Goal: Transaction & Acquisition: Purchase product/service

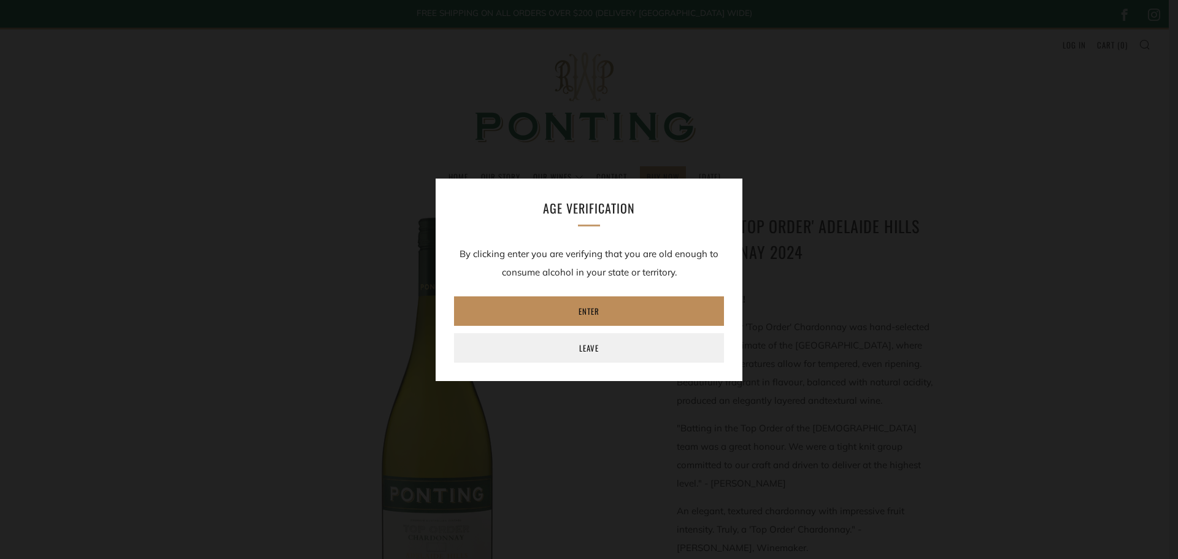
click at [592, 304] on link "Enter" at bounding box center [589, 310] width 270 height 29
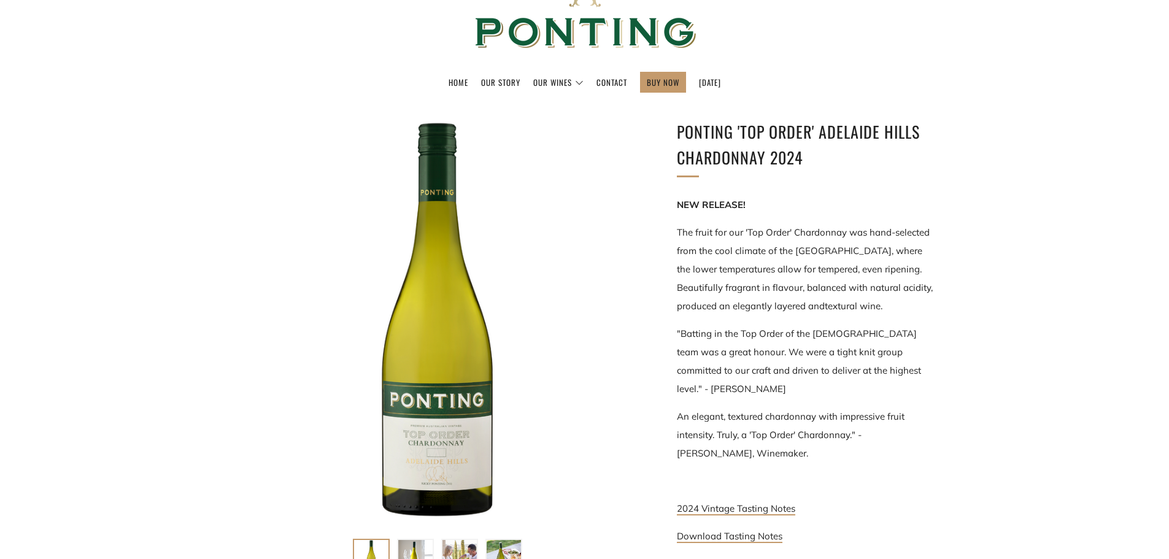
scroll to position [123, 0]
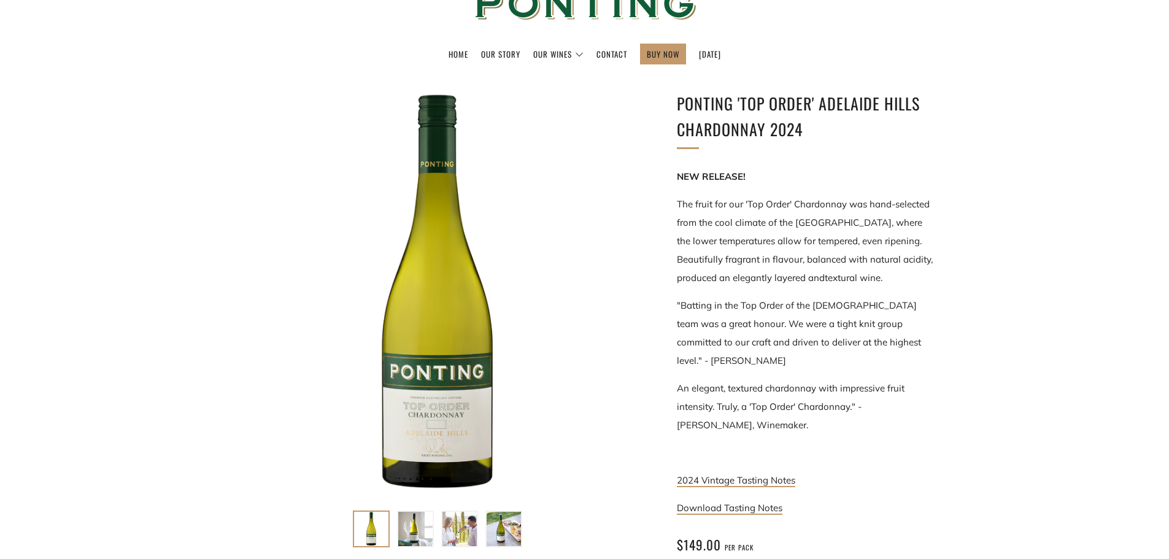
click at [449, 435] on div at bounding box center [437, 293] width 405 height 405
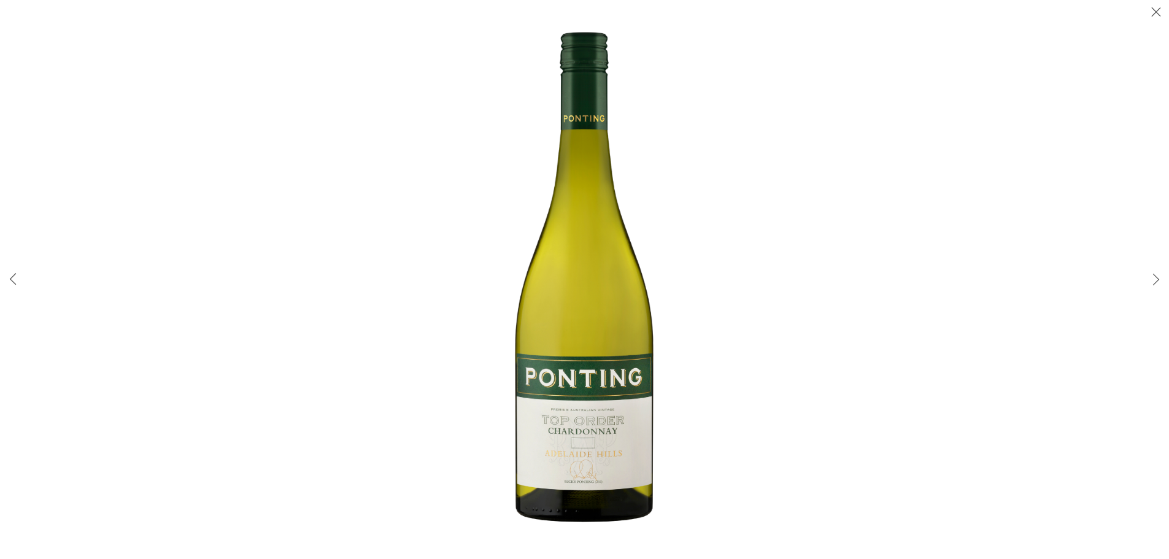
scroll to position [0, 0]
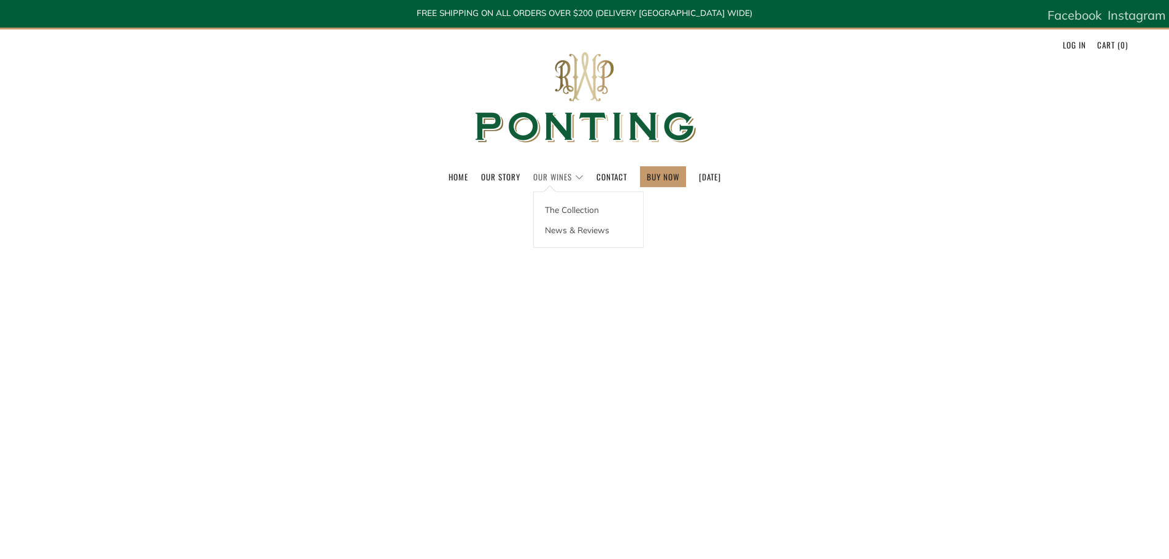
click at [542, 175] on link "Our Wines" at bounding box center [558, 177] width 50 height 20
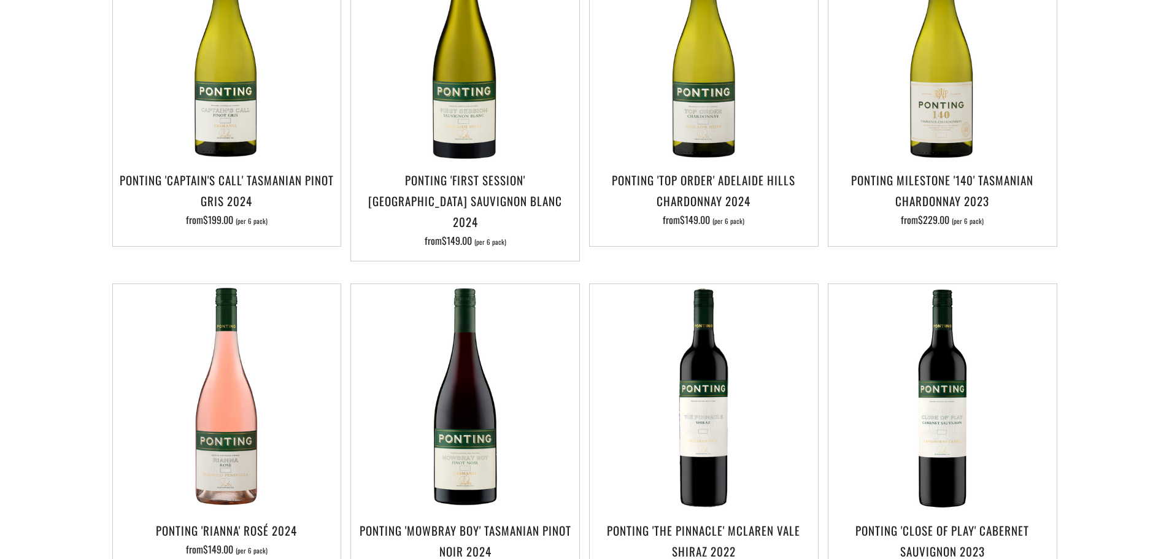
scroll to position [430, 0]
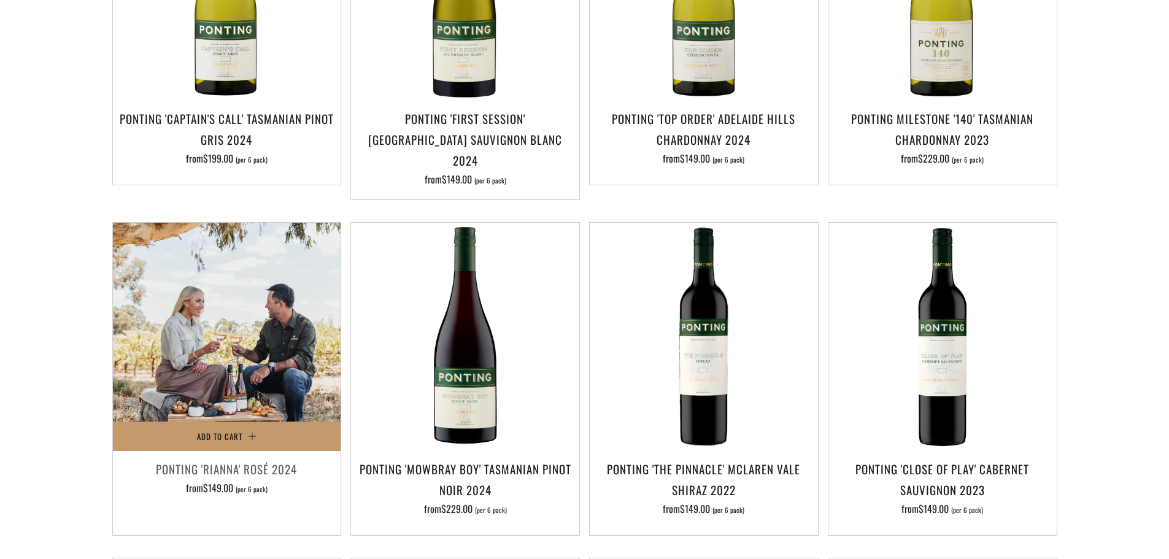
click at [206, 381] on img at bounding box center [227, 337] width 228 height 228
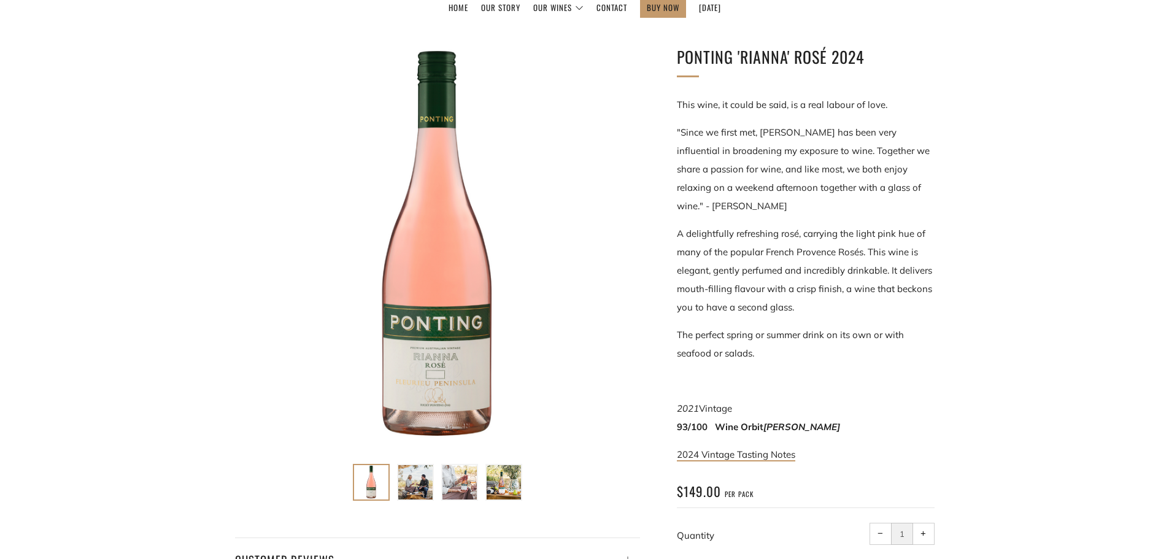
scroll to position [184, 0]
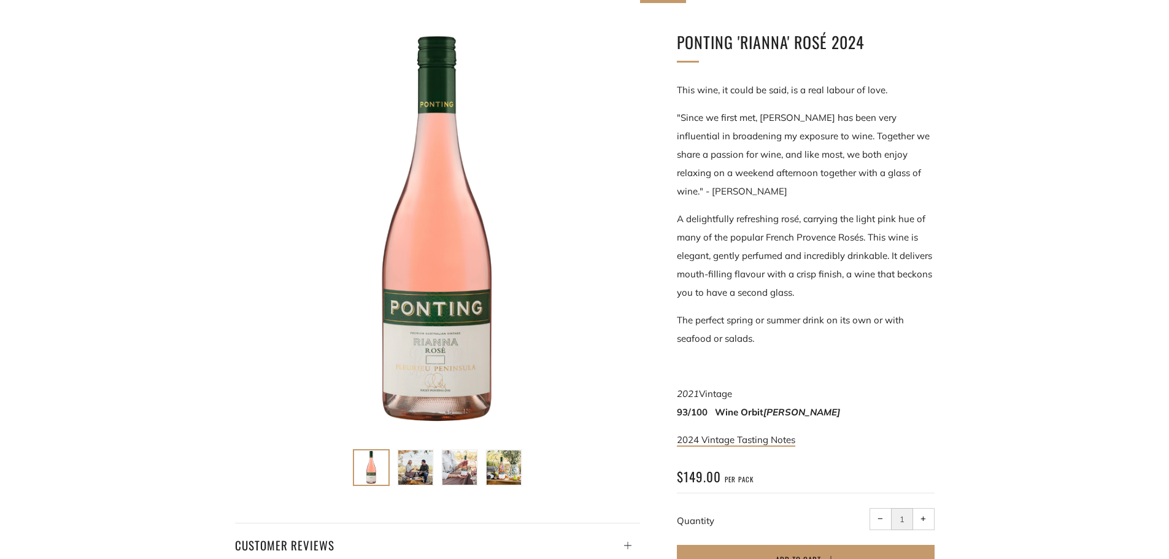
click at [437, 371] on div at bounding box center [437, 231] width 405 height 405
